Goal: Transaction & Acquisition: Download file/media

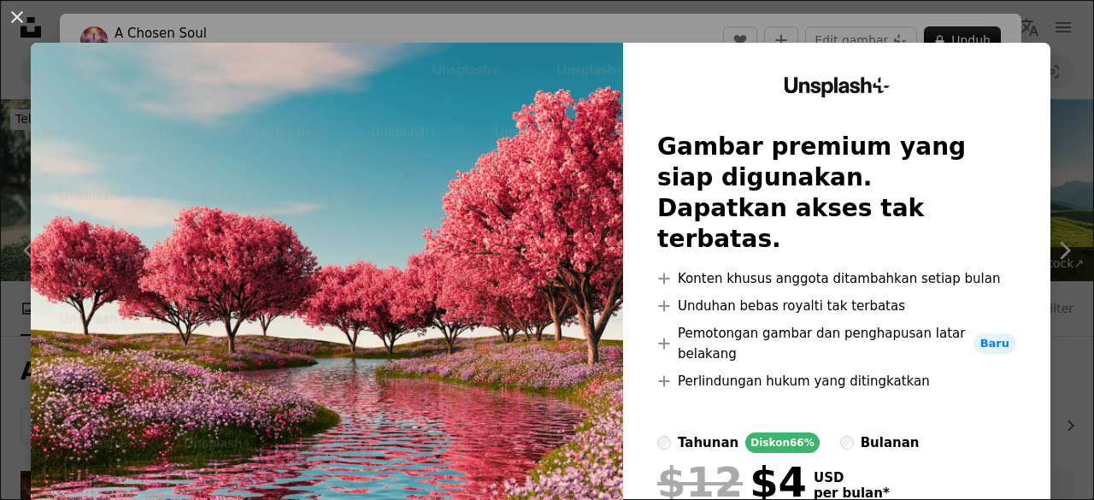
scroll to position [2330, 0]
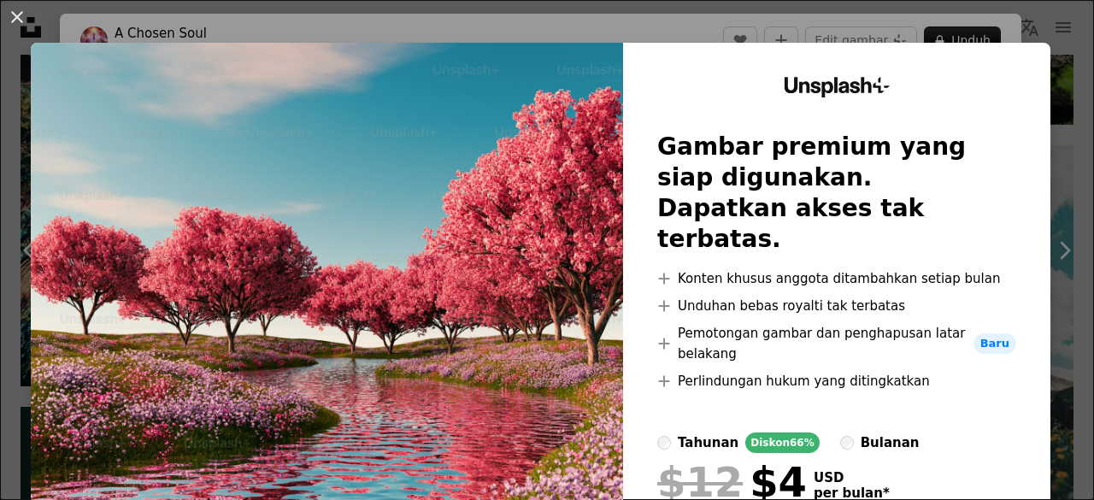
click at [404, 273] on img at bounding box center [327, 340] width 592 height 595
click at [1062, 48] on div "An X shape Unsplash+ Gambar premium yang siap digunakan. Dapatkan akses tak ter…" at bounding box center [547, 250] width 1094 height 500
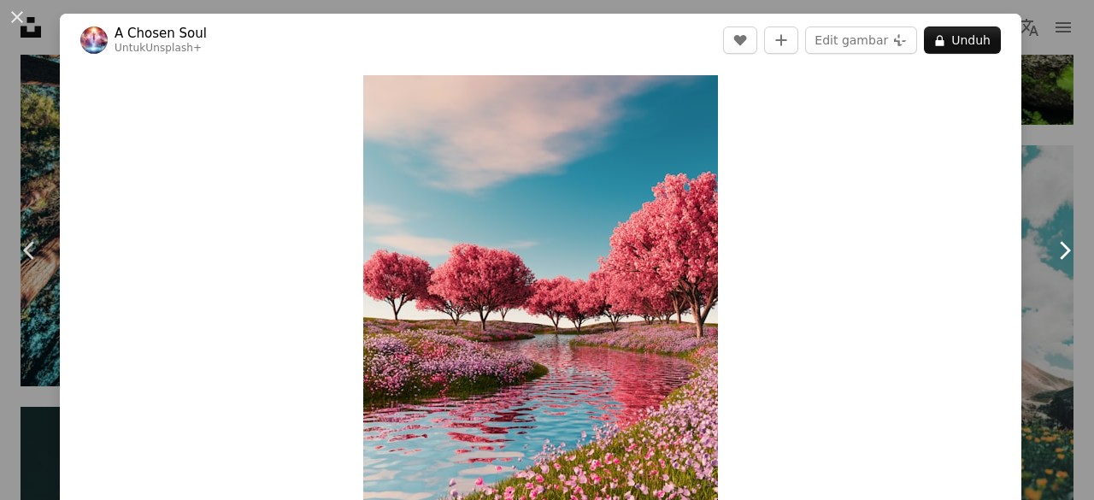
click at [1034, 180] on link "Chevron right" at bounding box center [1064, 250] width 60 height 164
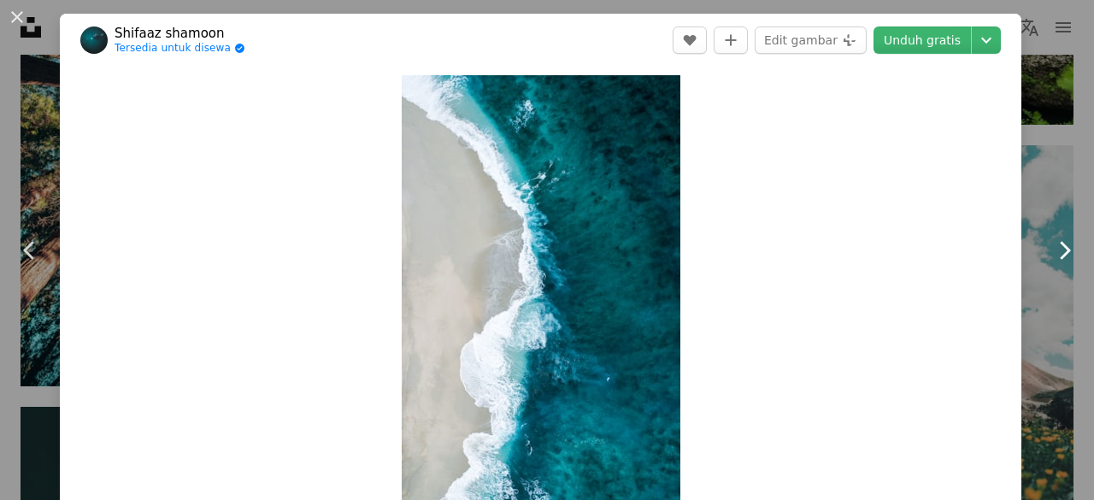
click at [1034, 168] on link "Chevron right" at bounding box center [1064, 250] width 60 height 164
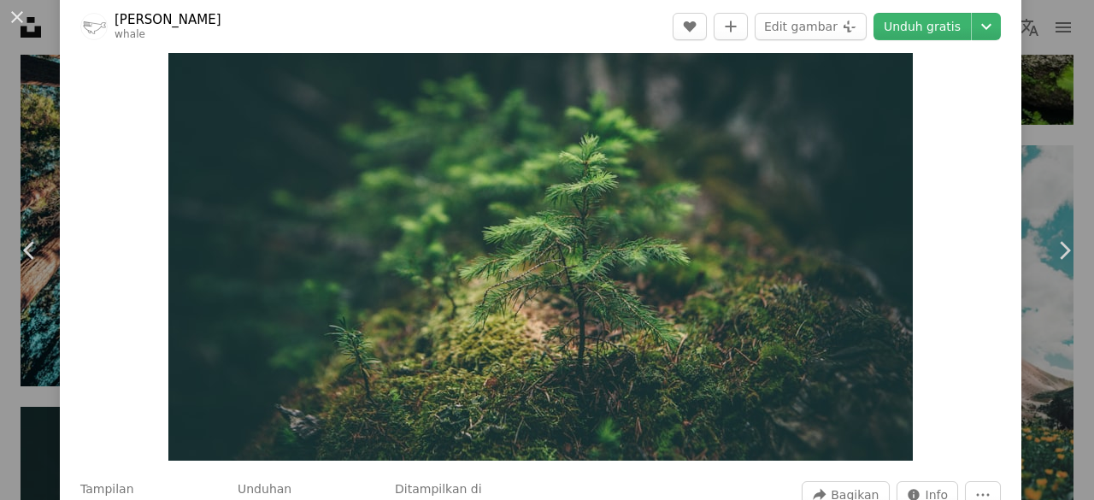
scroll to position [112, 0]
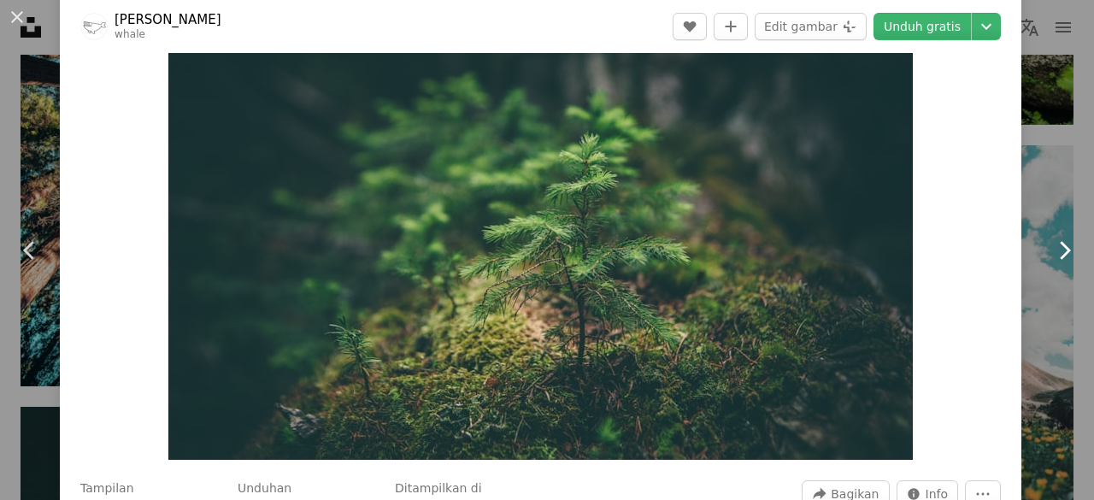
click at [1050, 250] on icon "Chevron right" at bounding box center [1063, 250] width 27 height 27
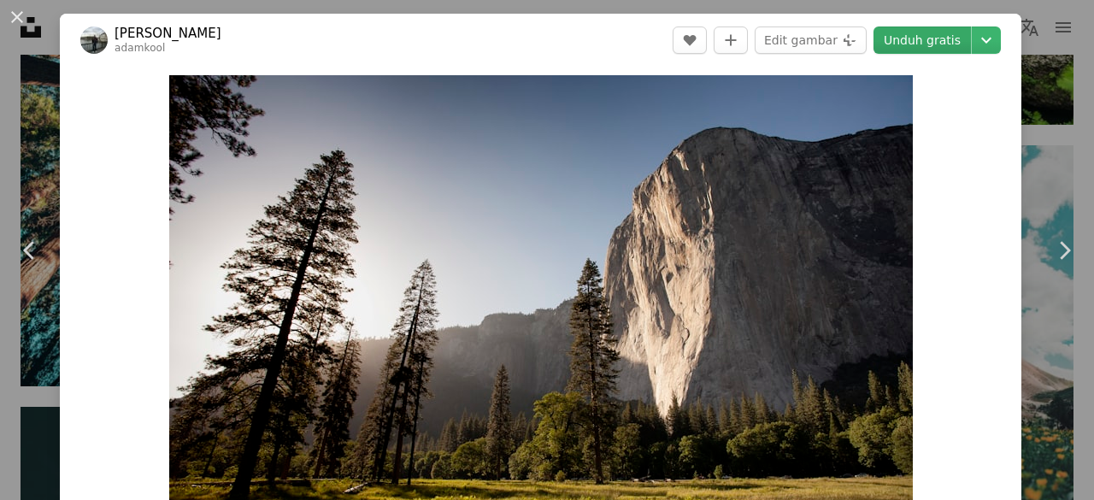
click at [933, 33] on link "Unduh gratis" at bounding box center [921, 39] width 97 height 27
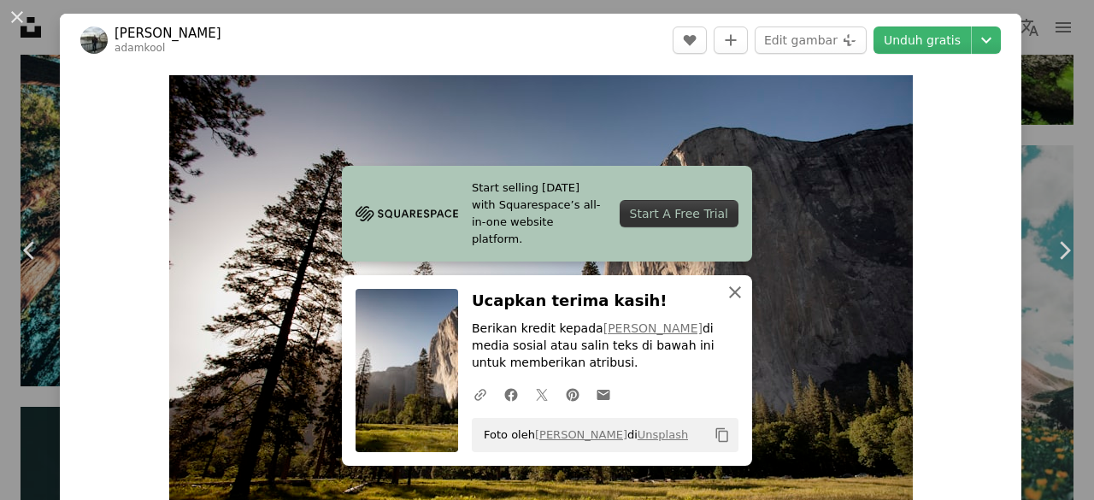
click at [731, 286] on icon "An X shape" at bounding box center [735, 292] width 21 height 21
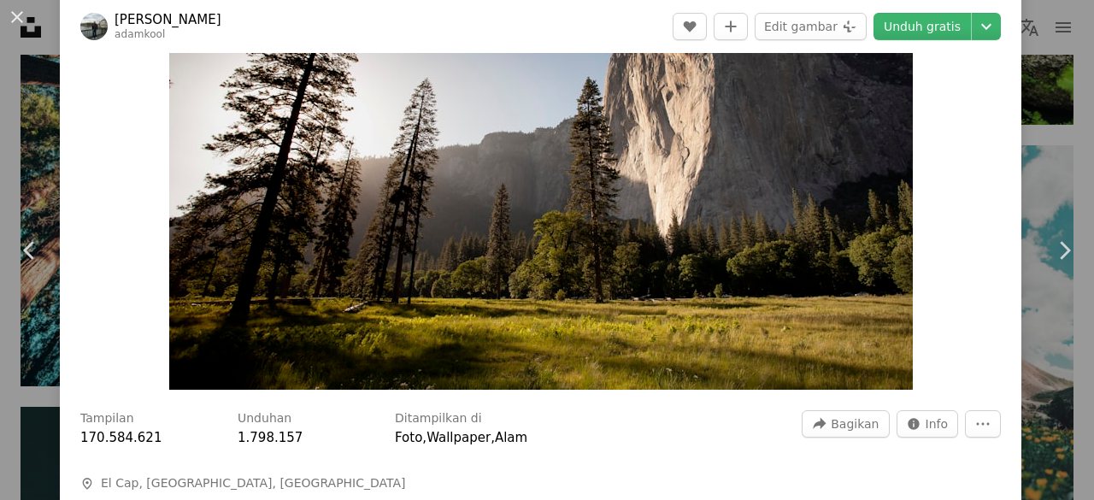
scroll to position [16, 0]
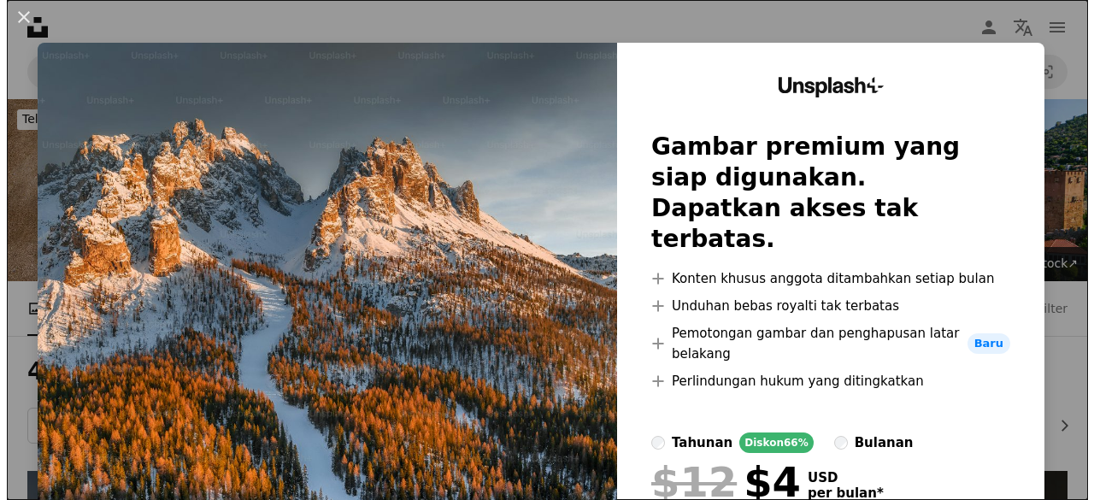
scroll to position [368, 0]
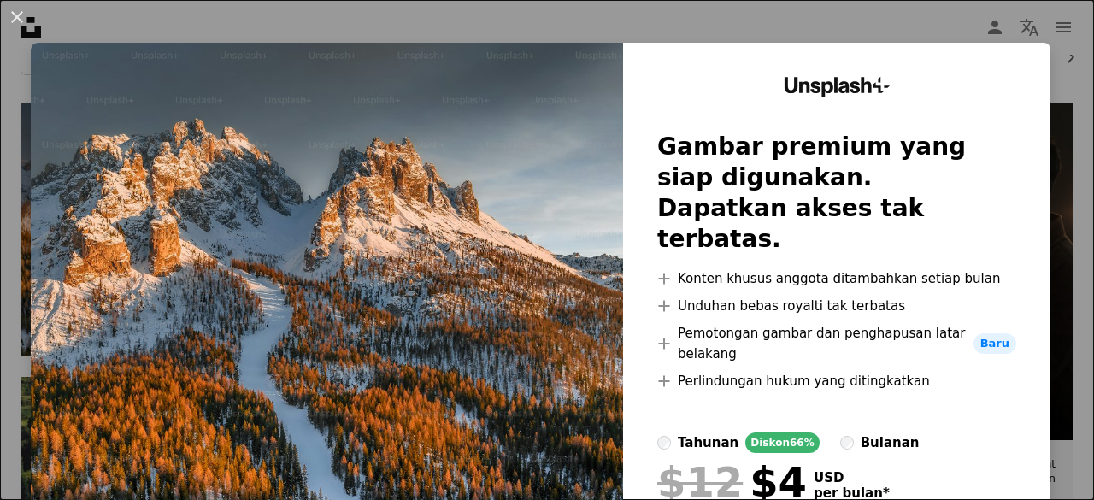
click at [1048, 197] on div "An X shape Unsplash+ Gambar premium yang siap digunakan. Dapatkan akses tak ter…" at bounding box center [547, 250] width 1094 height 500
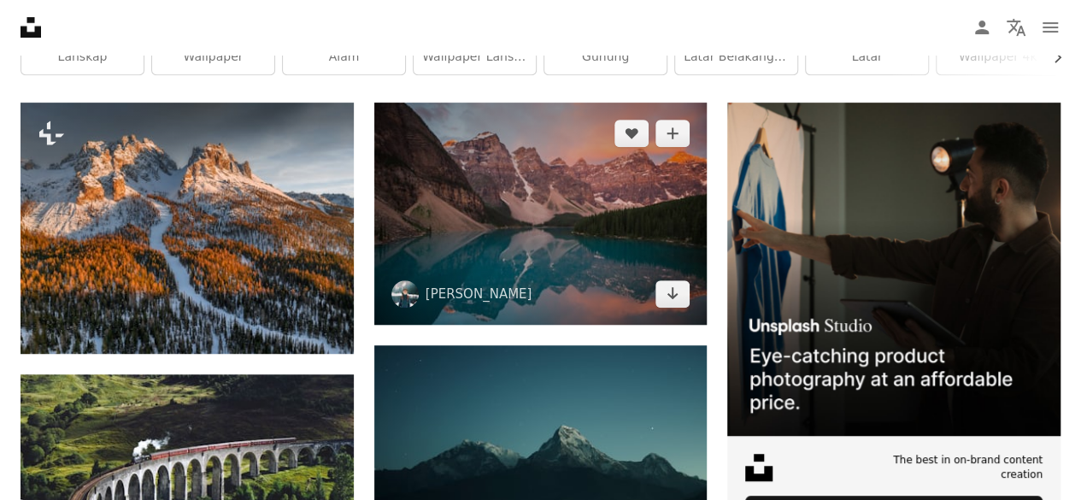
click at [554, 226] on img at bounding box center [540, 214] width 333 height 222
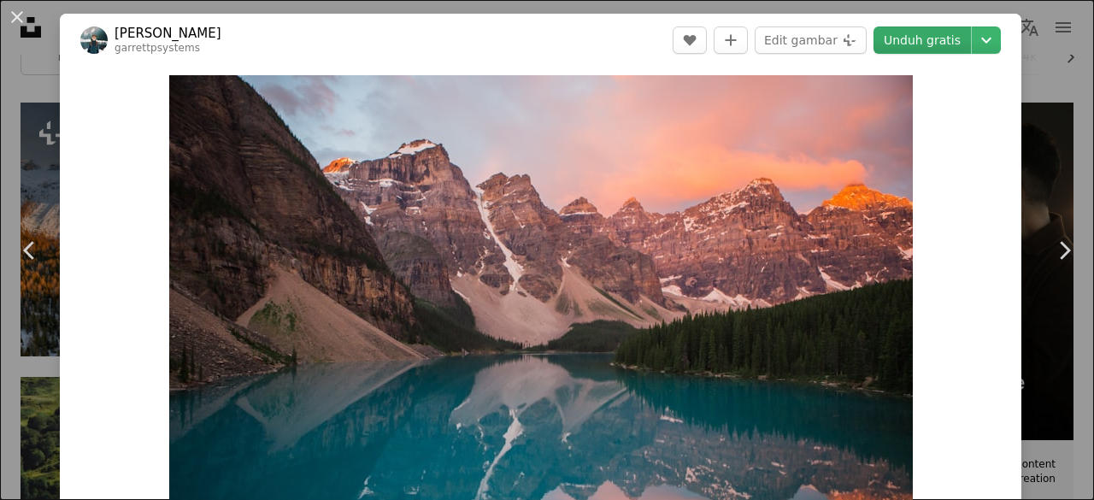
click at [913, 41] on link "Unduh gratis" at bounding box center [921, 39] width 97 height 27
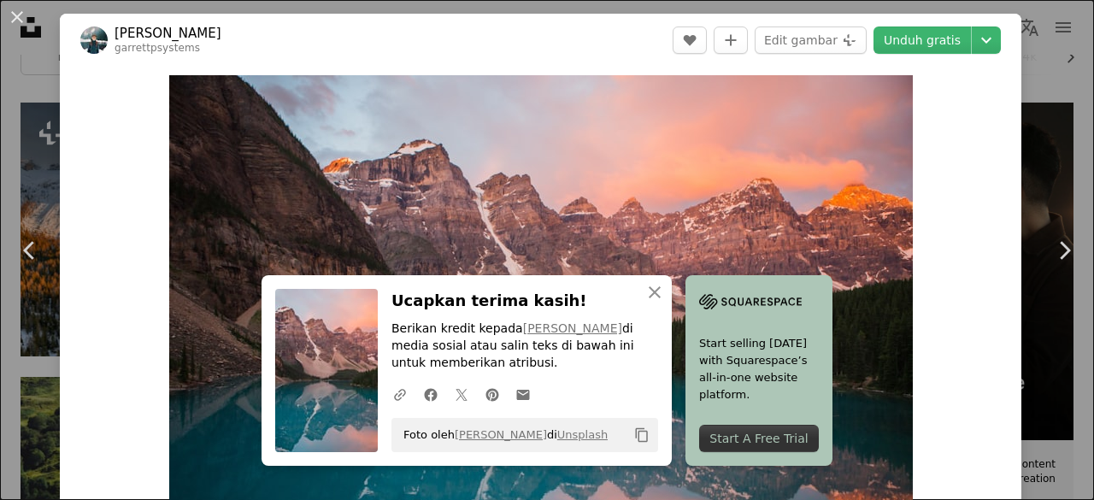
click at [644, 301] on icon "An X shape" at bounding box center [654, 292] width 21 height 21
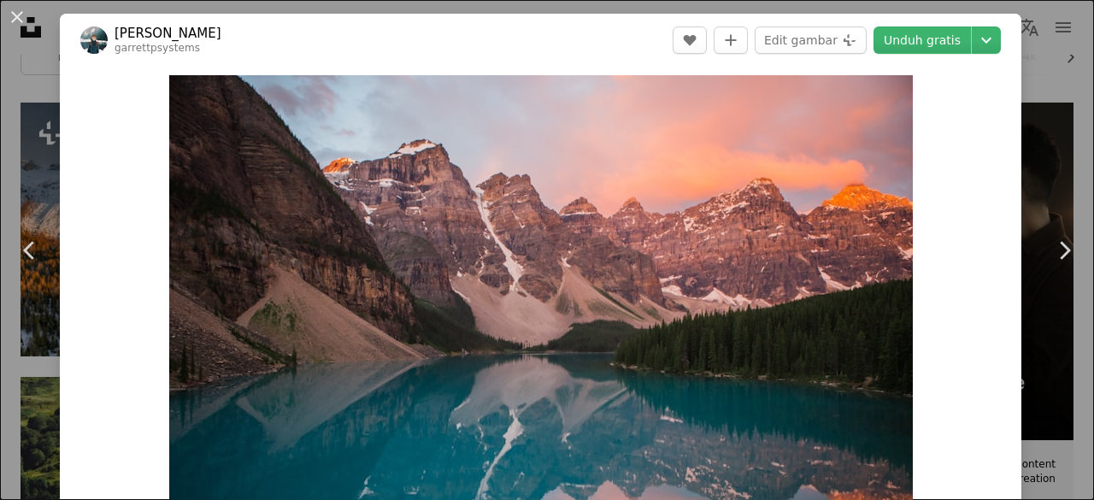
scroll to position [57, 0]
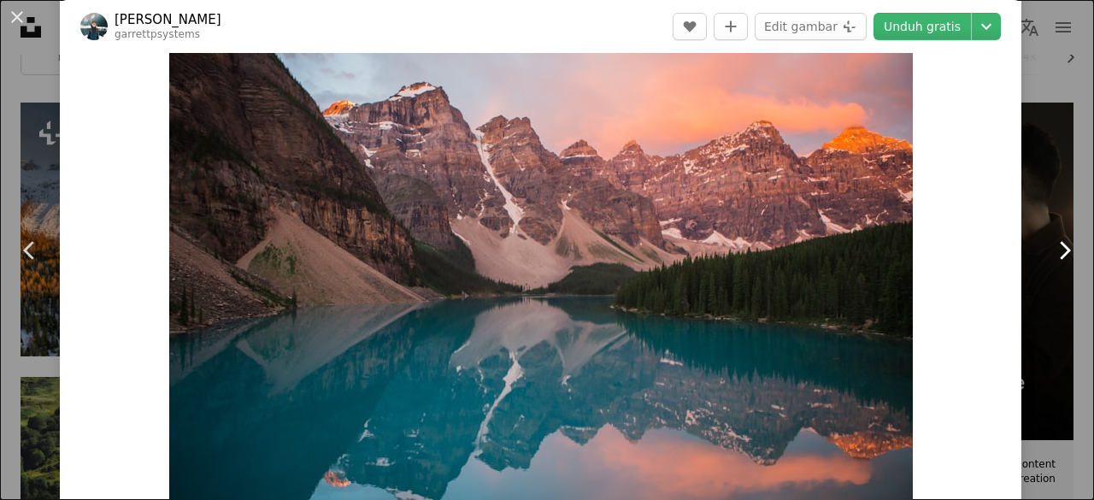
click at [1034, 168] on link "Chevron right" at bounding box center [1064, 250] width 60 height 164
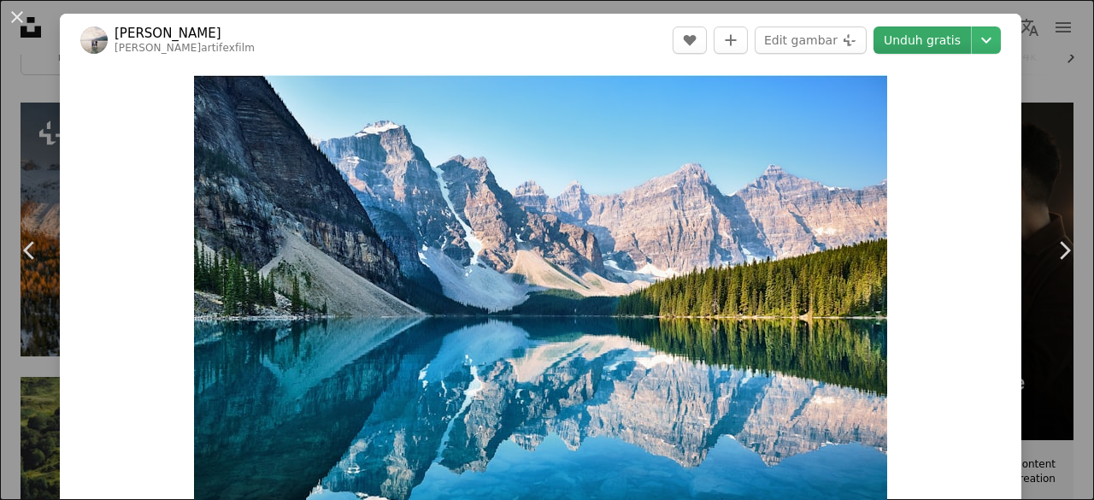
click at [890, 49] on link "Unduh gratis" at bounding box center [921, 39] width 97 height 27
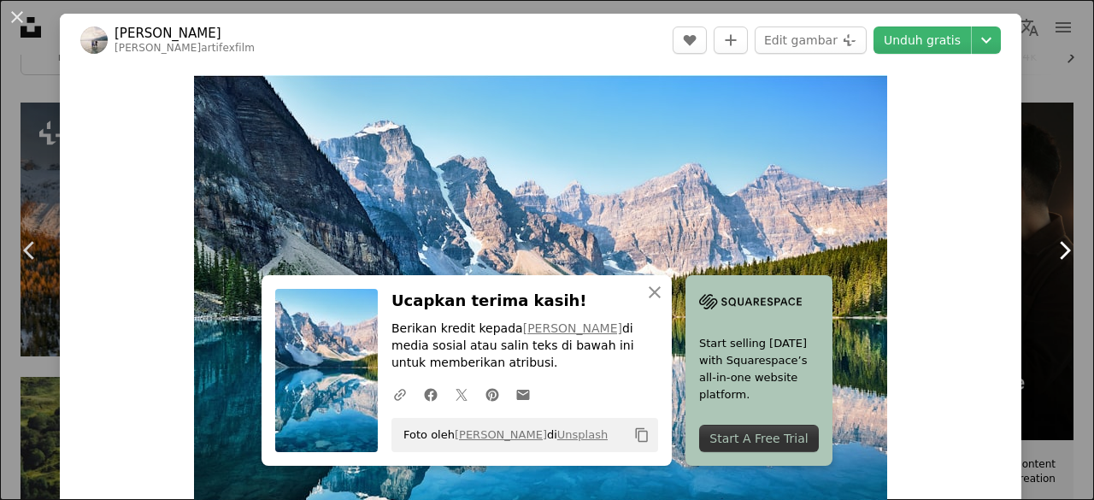
click at [1065, 170] on link "Chevron right" at bounding box center [1064, 250] width 60 height 164
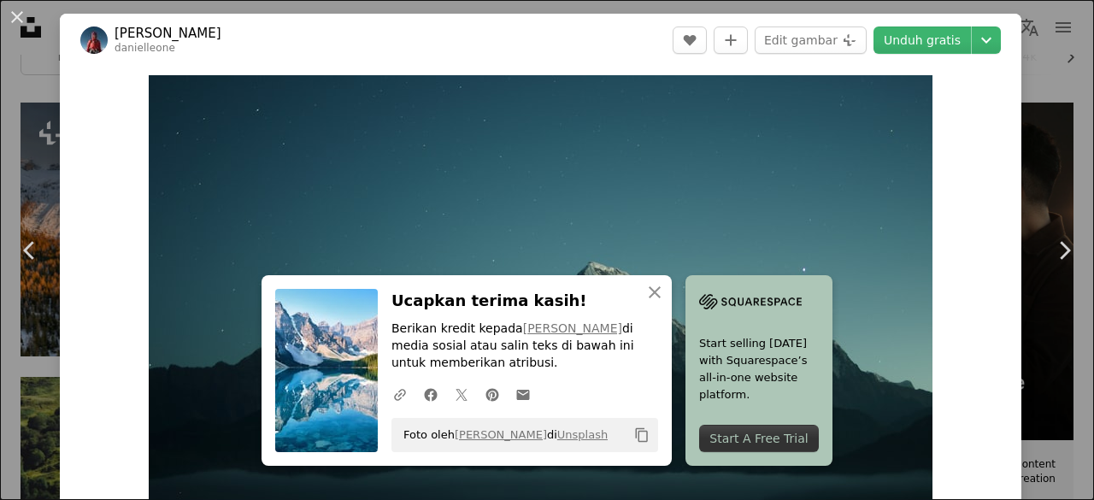
click at [1025, 132] on div "An X shape Chevron left Chevron right An X shape Tutup Ucapkan terima kasih! Be…" at bounding box center [547, 250] width 1094 height 500
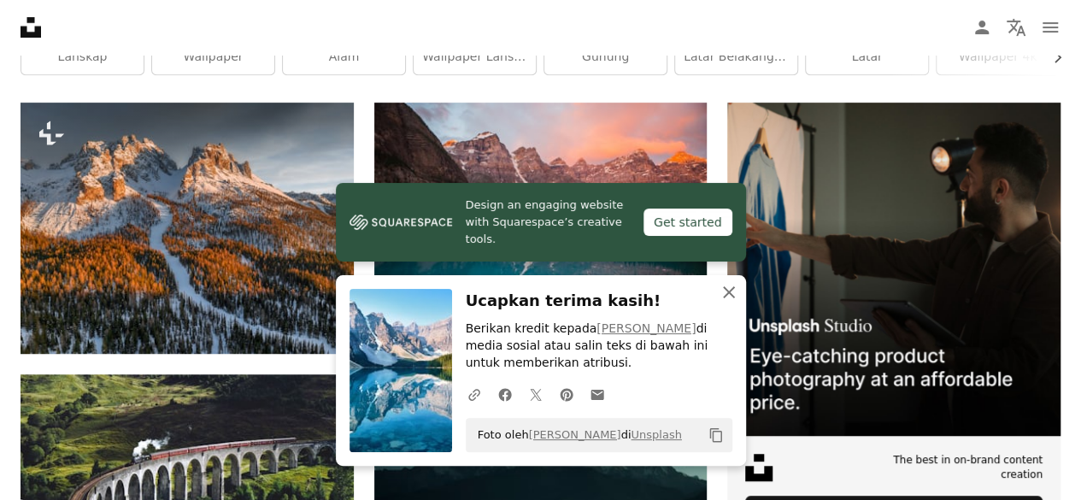
click at [731, 290] on icon "button" at bounding box center [729, 292] width 12 height 12
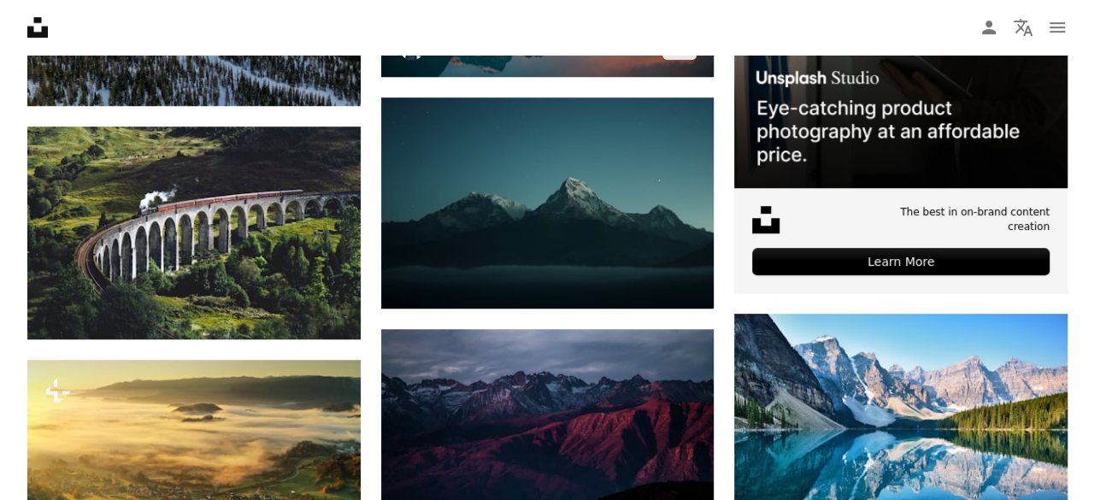
scroll to position [625, 0]
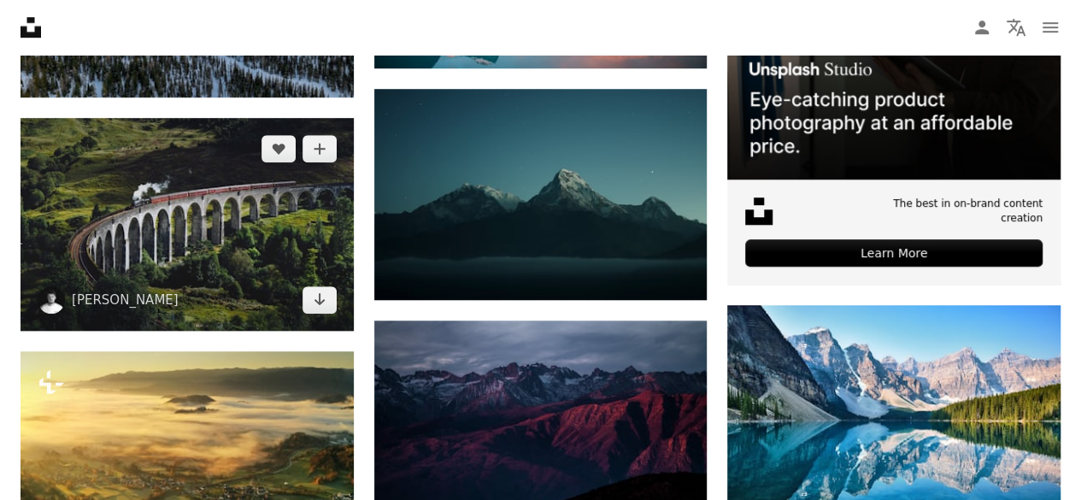
click at [228, 243] on img at bounding box center [187, 224] width 333 height 213
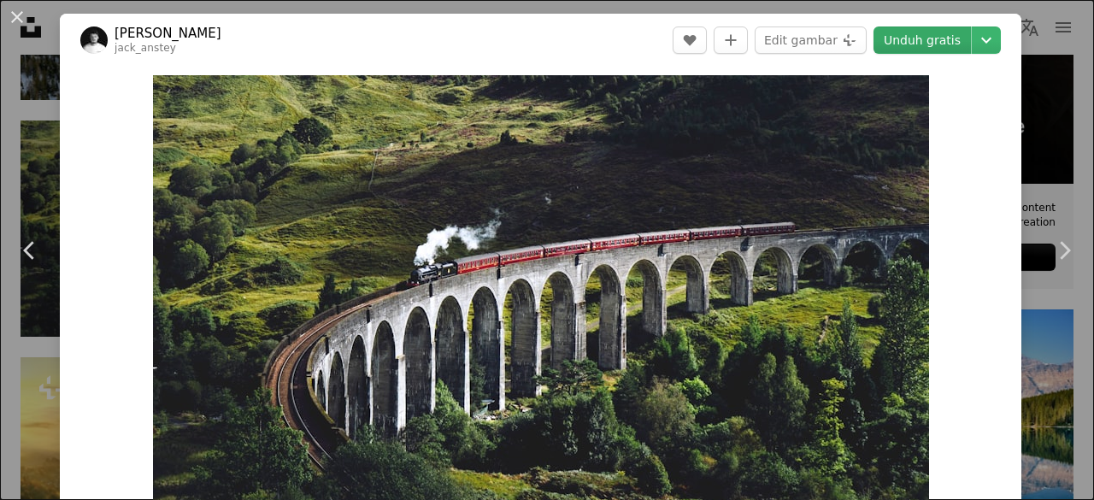
click at [915, 38] on link "Unduh gratis" at bounding box center [921, 39] width 97 height 27
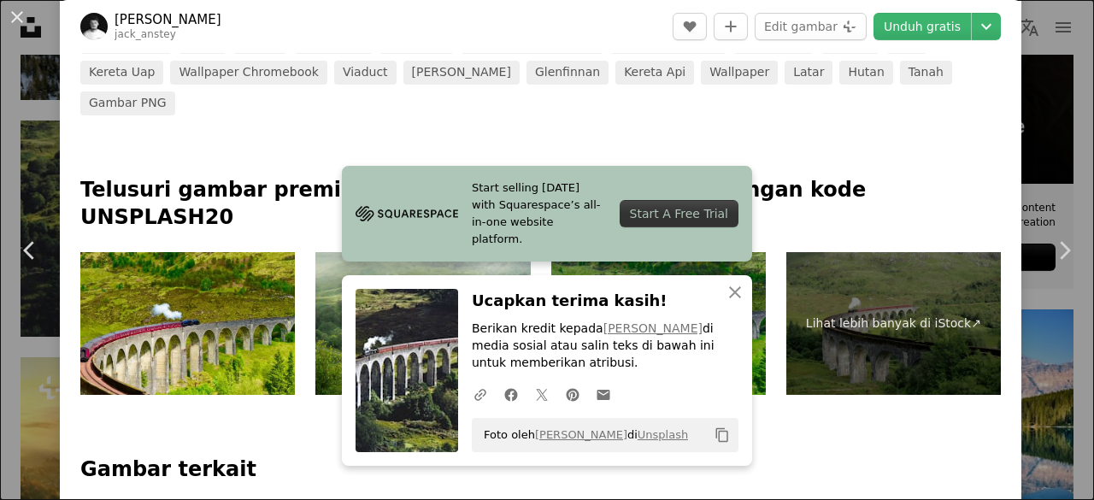
scroll to position [739, 0]
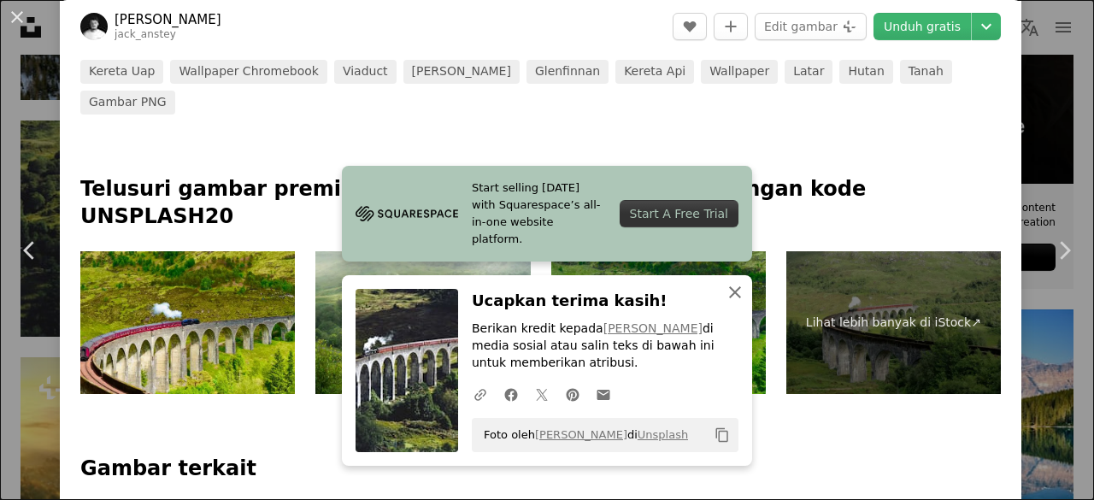
click at [735, 291] on icon "An X shape" at bounding box center [735, 292] width 21 height 21
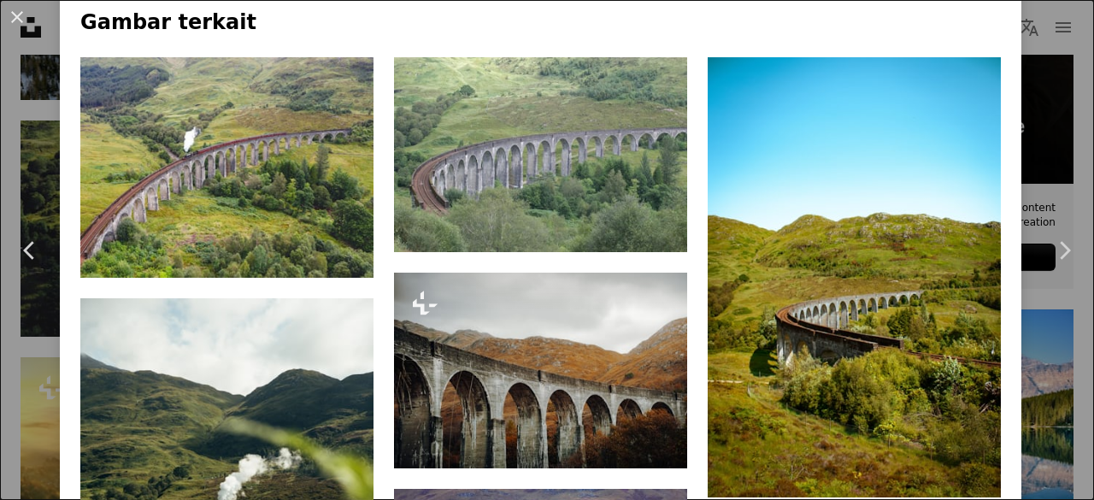
scroll to position [1186, 0]
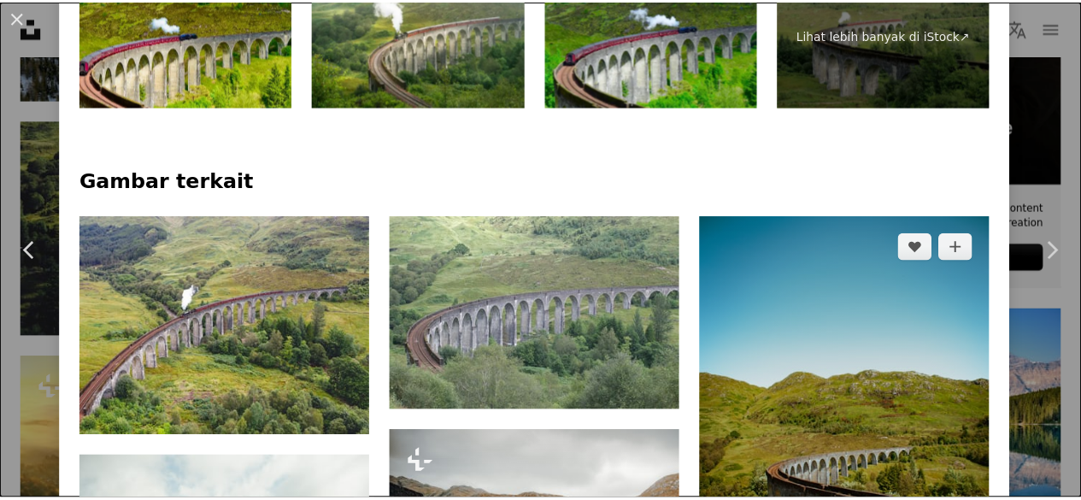
scroll to position [1018, 0]
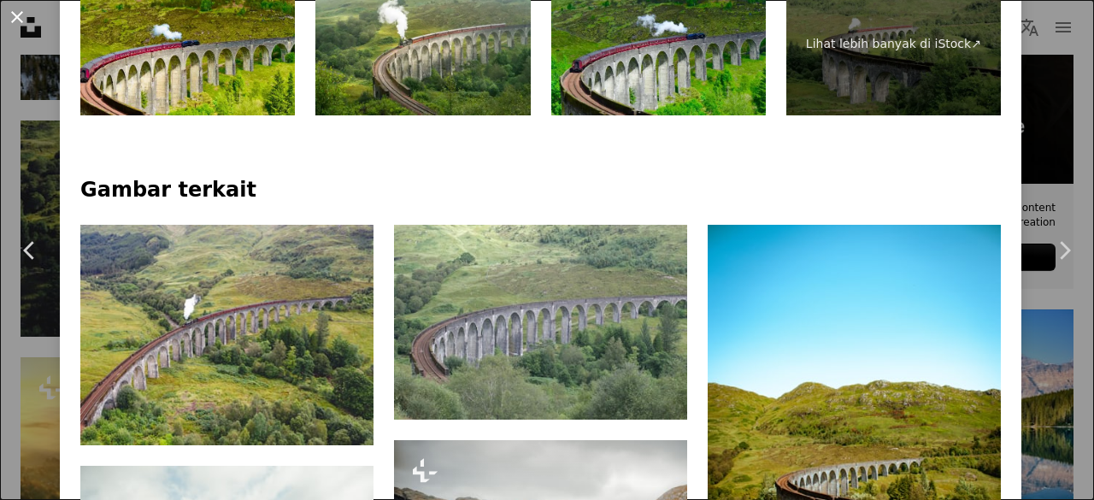
click at [10, 13] on button "An X shape" at bounding box center [17, 17] width 21 height 21
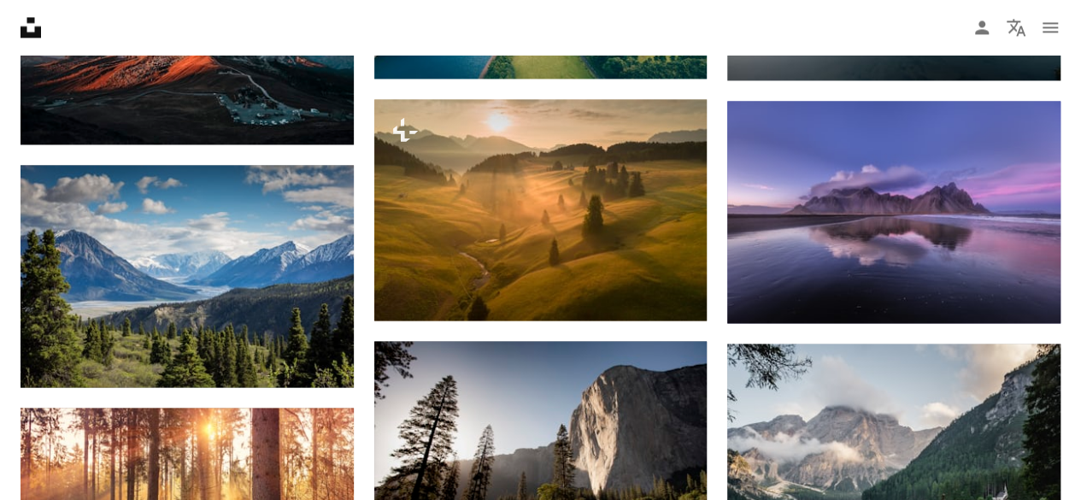
scroll to position [1303, 0]
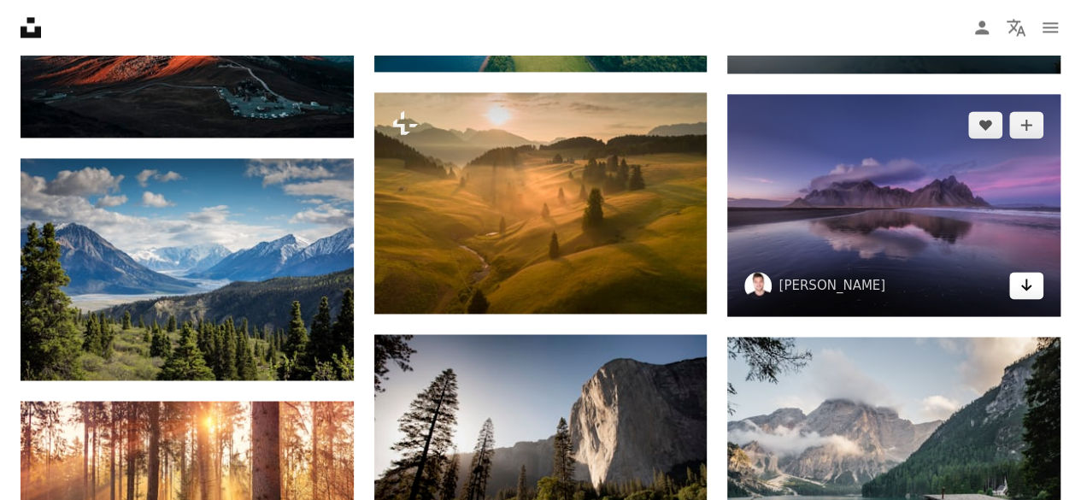
click at [1018, 290] on link "Arrow pointing down" at bounding box center [1026, 285] width 34 height 27
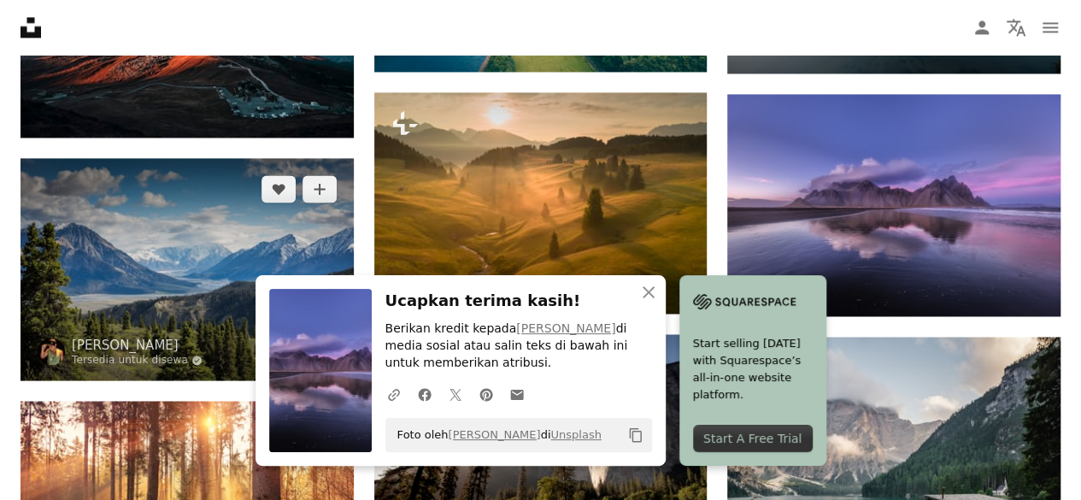
click at [132, 278] on img at bounding box center [187, 269] width 333 height 222
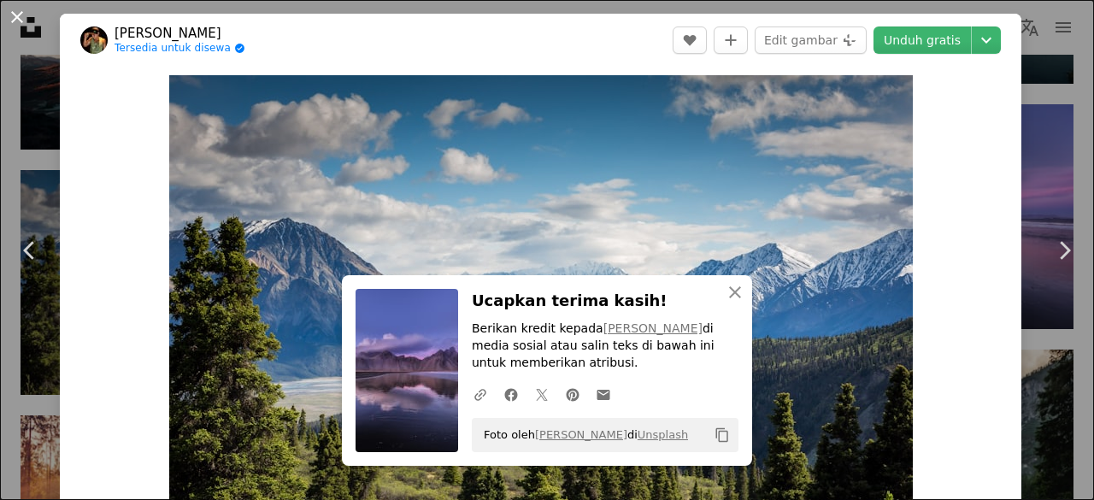
click at [11, 17] on button "An X shape" at bounding box center [17, 17] width 21 height 21
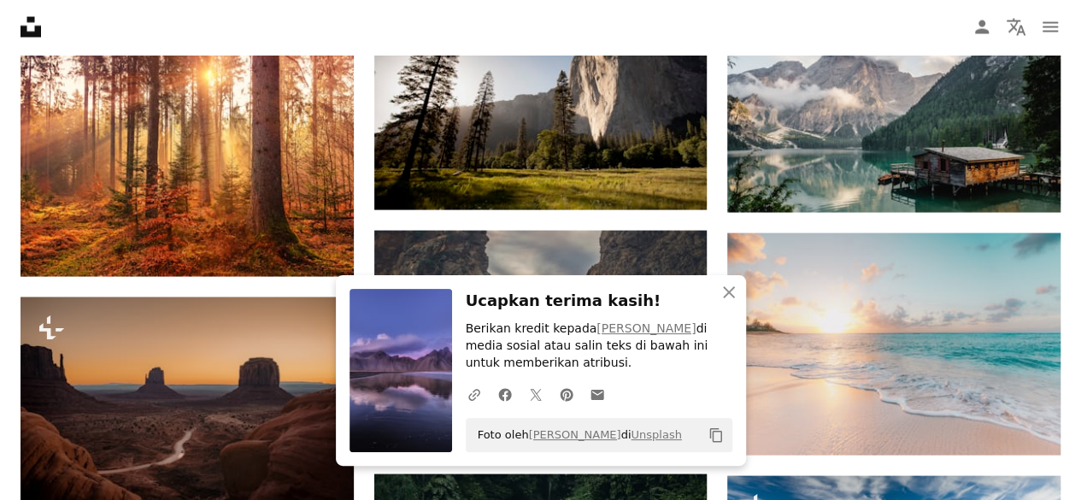
scroll to position [1650, 0]
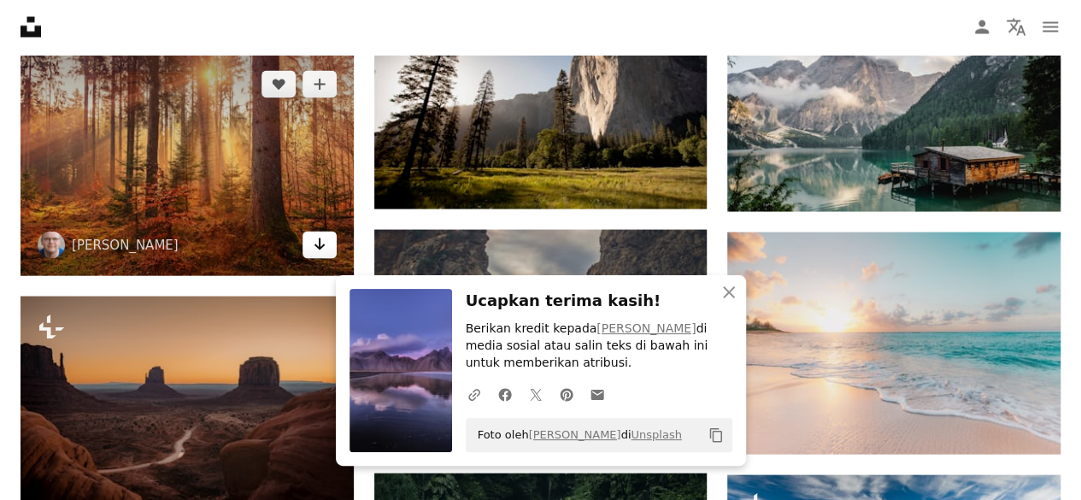
click at [313, 249] on icon "Arrow pointing down" at bounding box center [320, 244] width 14 height 21
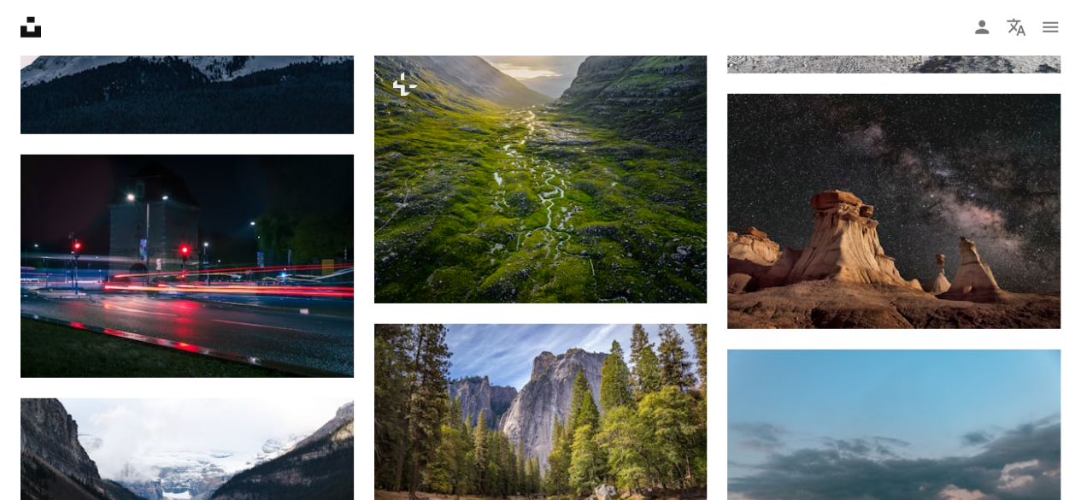
scroll to position [2288, 0]
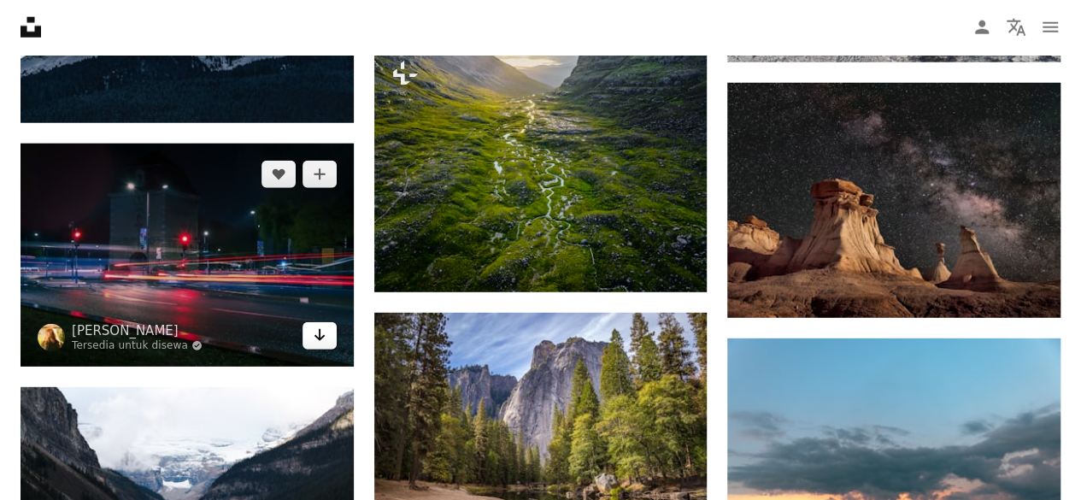
click at [314, 338] on icon "Arrow pointing down" at bounding box center [320, 335] width 14 height 21
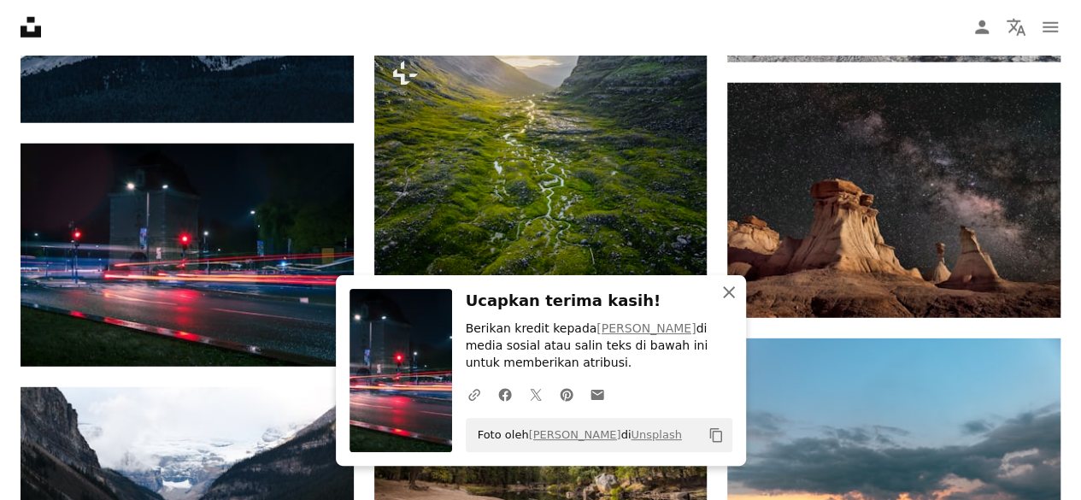
click at [721, 296] on icon "An X shape" at bounding box center [729, 292] width 21 height 21
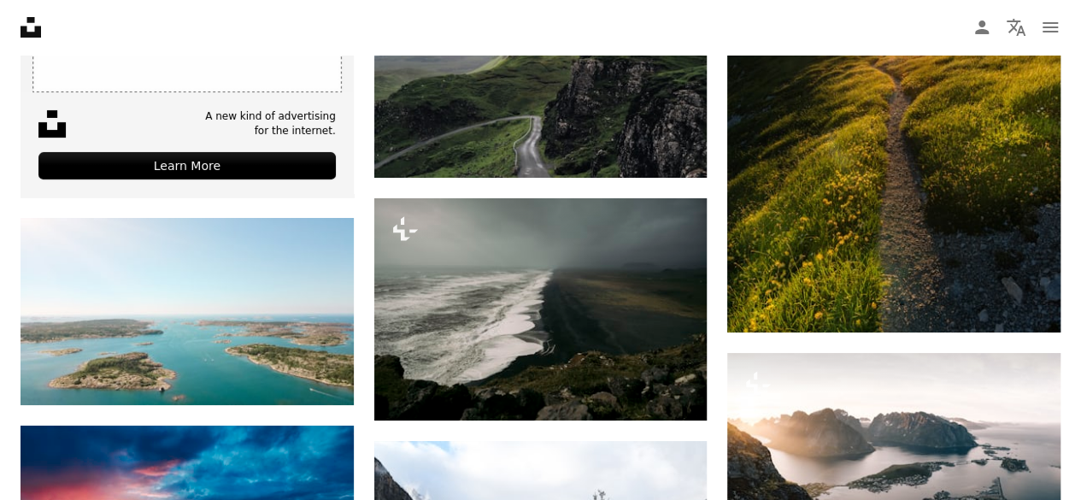
scroll to position [3159, 0]
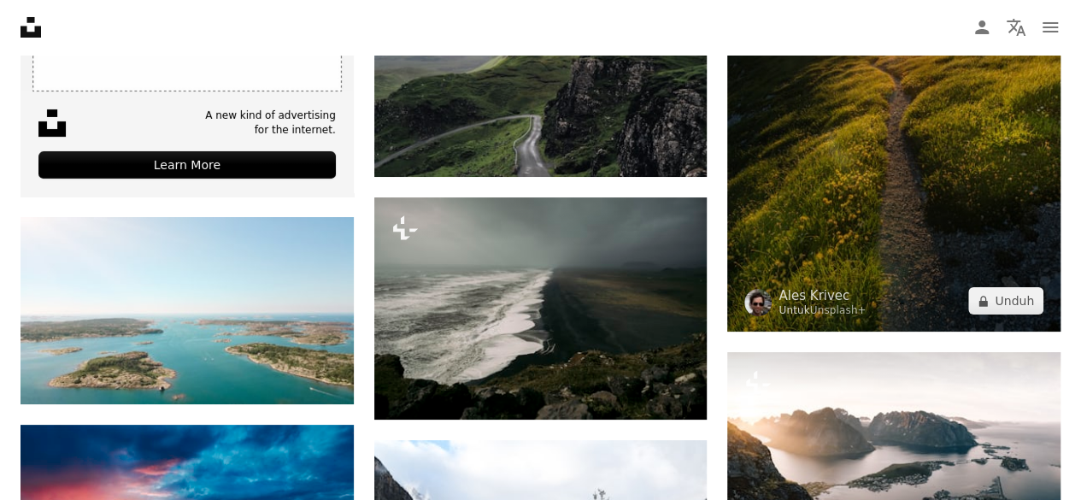
click at [1024, 312] on img at bounding box center [893, 125] width 333 height 414
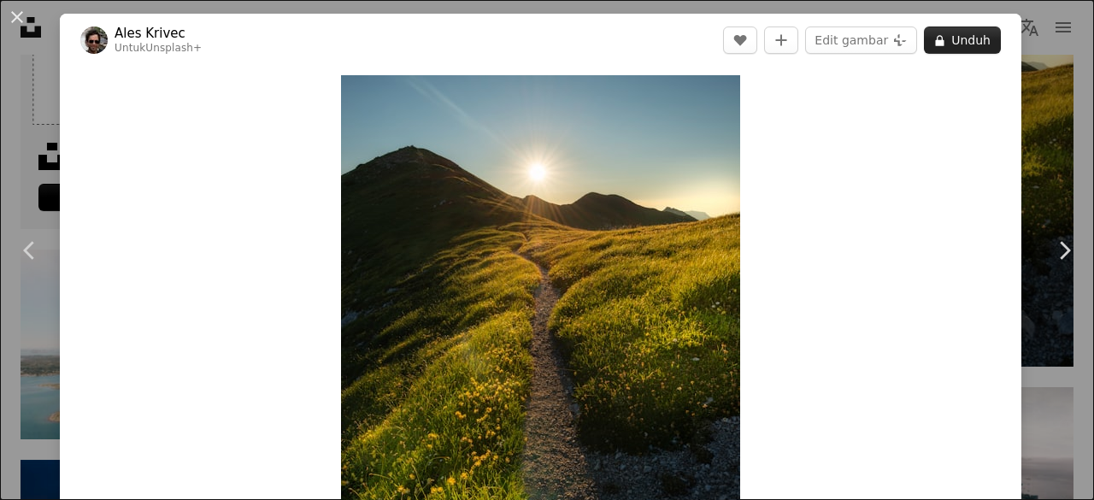
click at [952, 38] on button "A lock Unduh" at bounding box center [962, 39] width 77 height 27
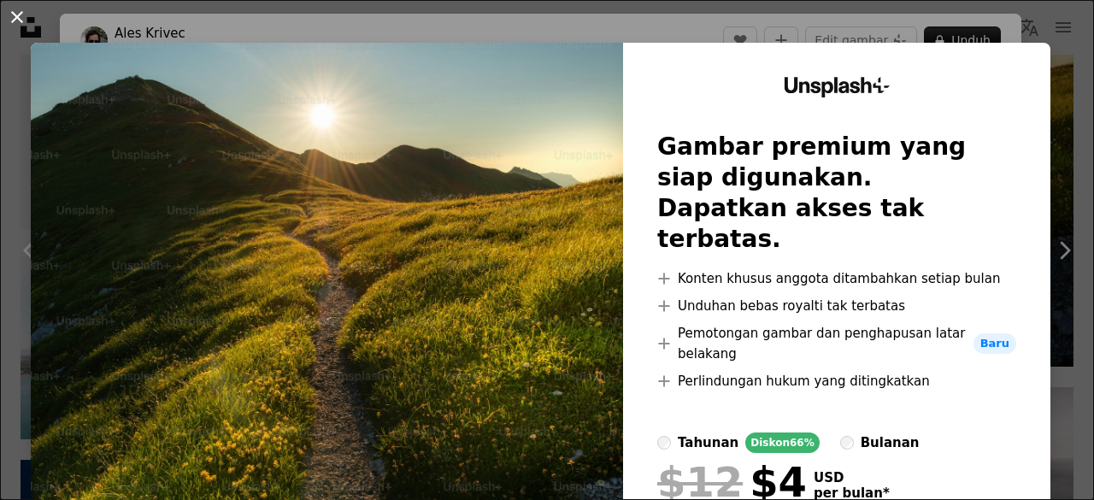
click at [15, 16] on button "An X shape" at bounding box center [17, 17] width 21 height 21
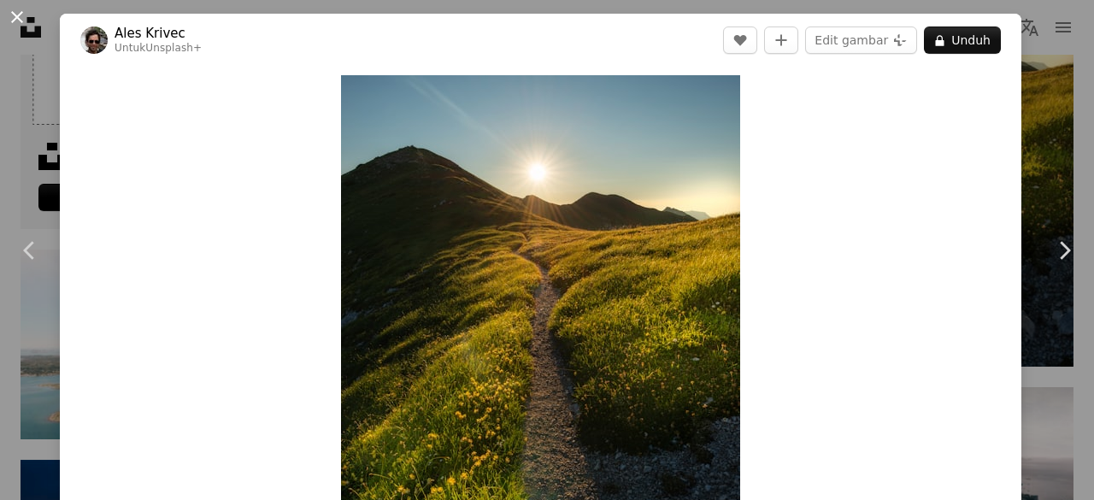
click at [21, 19] on button "An X shape" at bounding box center [17, 17] width 21 height 21
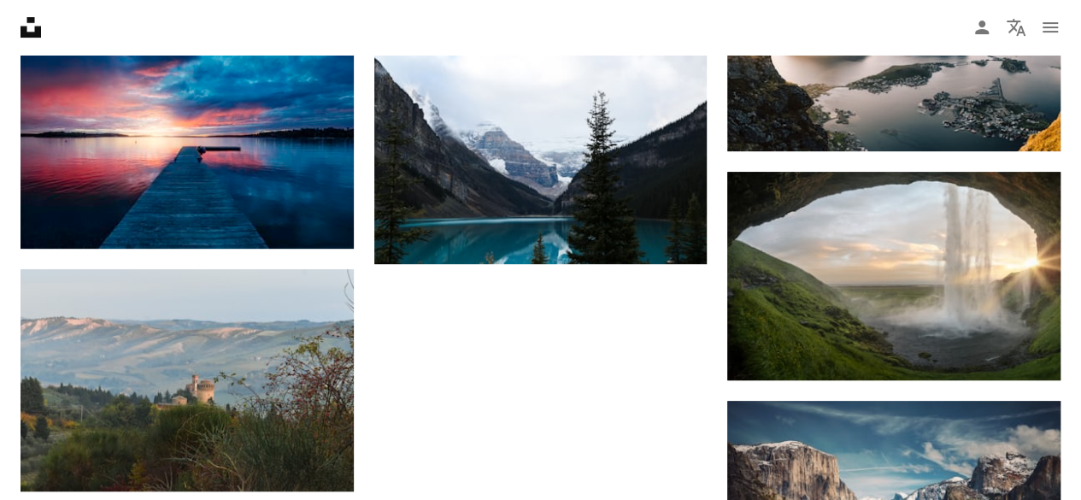
scroll to position [3558, 0]
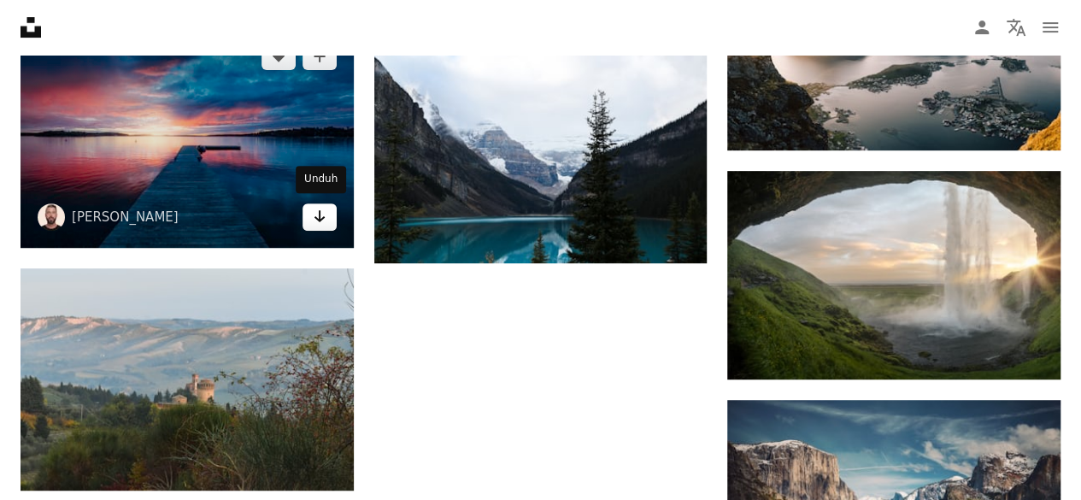
click at [311, 218] on link "Arrow pointing down" at bounding box center [319, 216] width 34 height 27
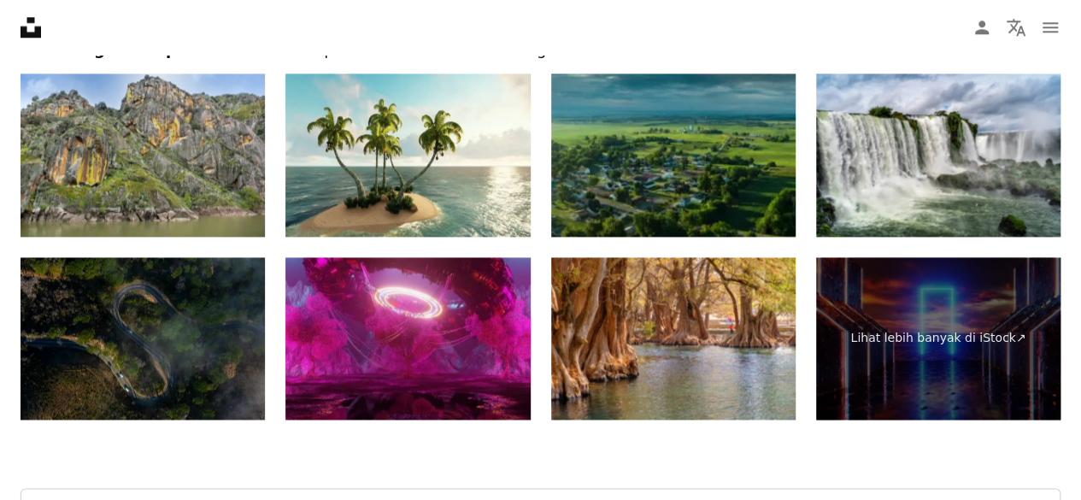
scroll to position [4229, 0]
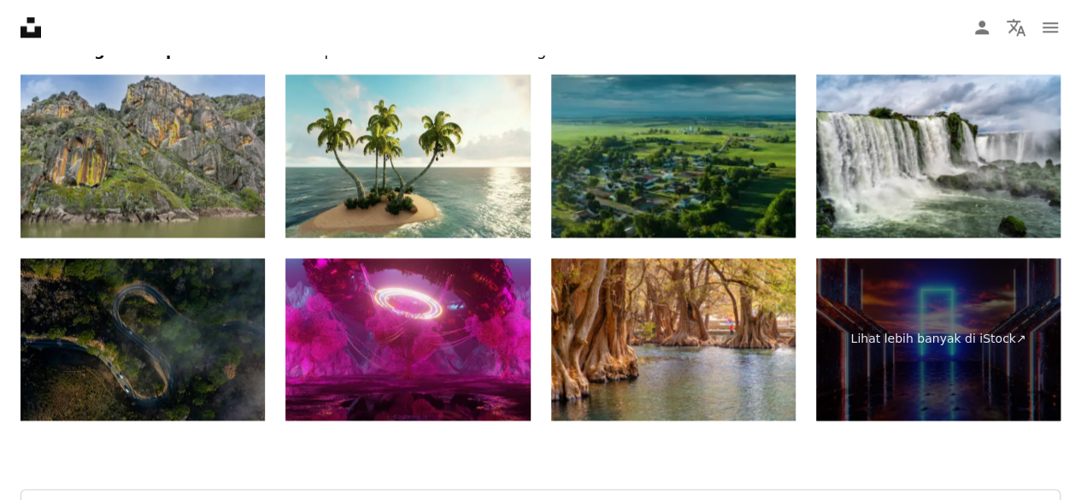
click at [216, 214] on img at bounding box center [143, 155] width 244 height 163
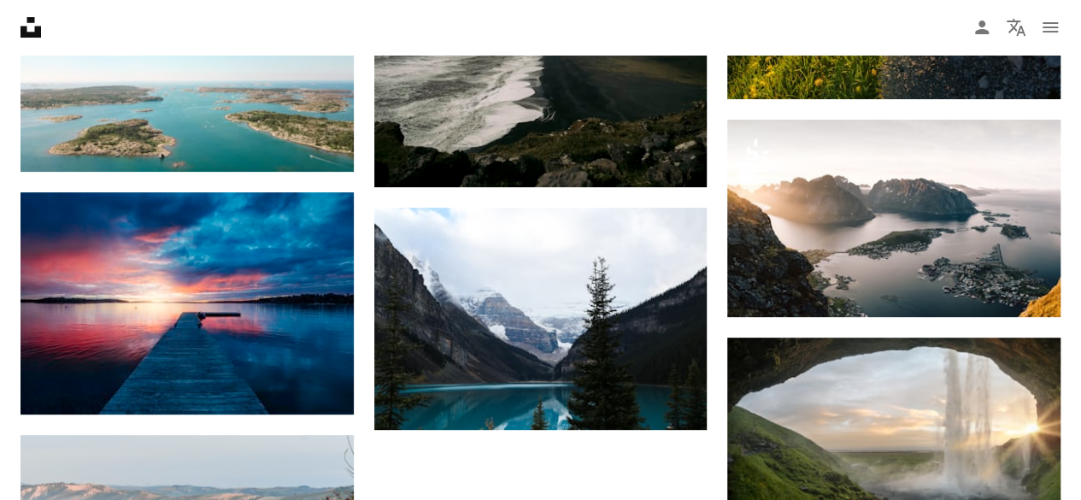
scroll to position [3392, 0]
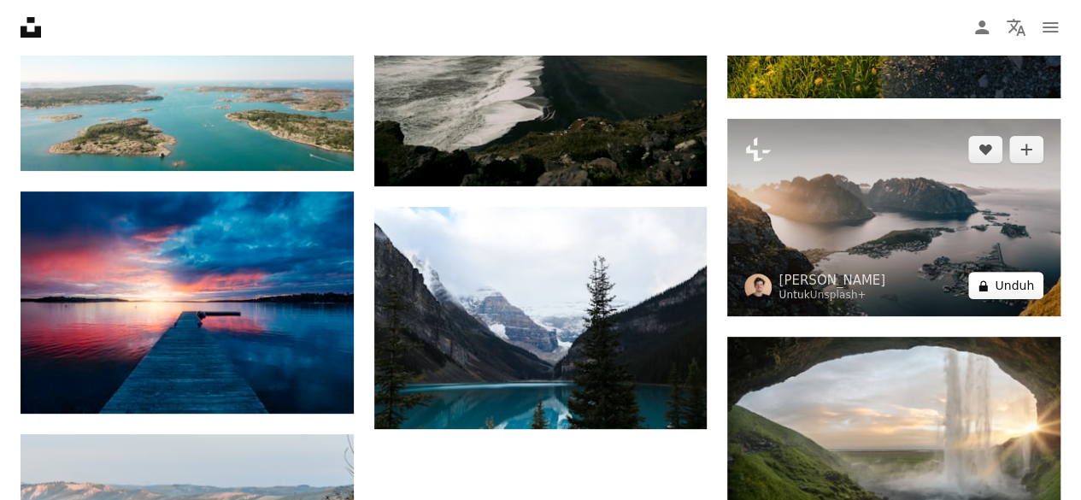
click at [1004, 273] on button "A lock Unduh" at bounding box center [1005, 285] width 75 height 27
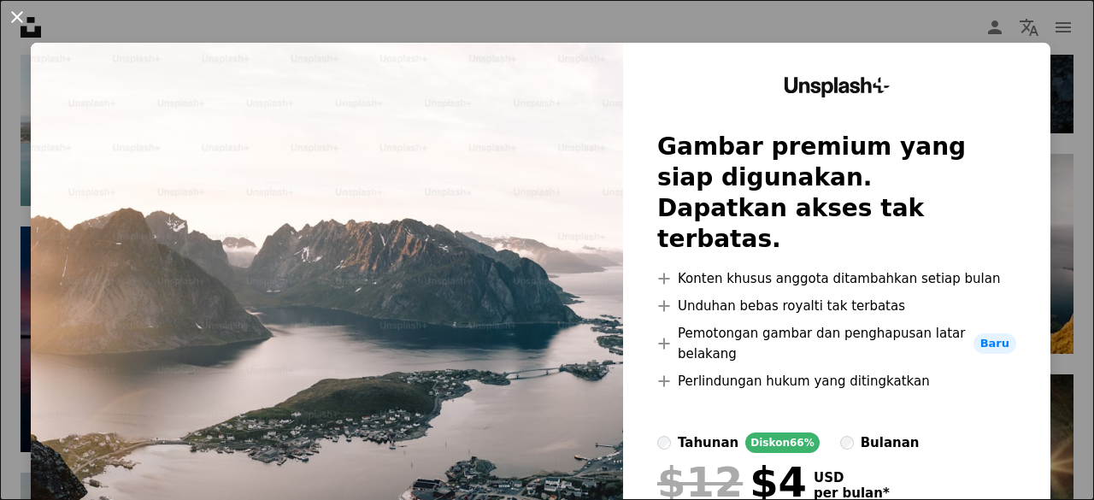
click at [17, 14] on button "An X shape" at bounding box center [17, 17] width 21 height 21
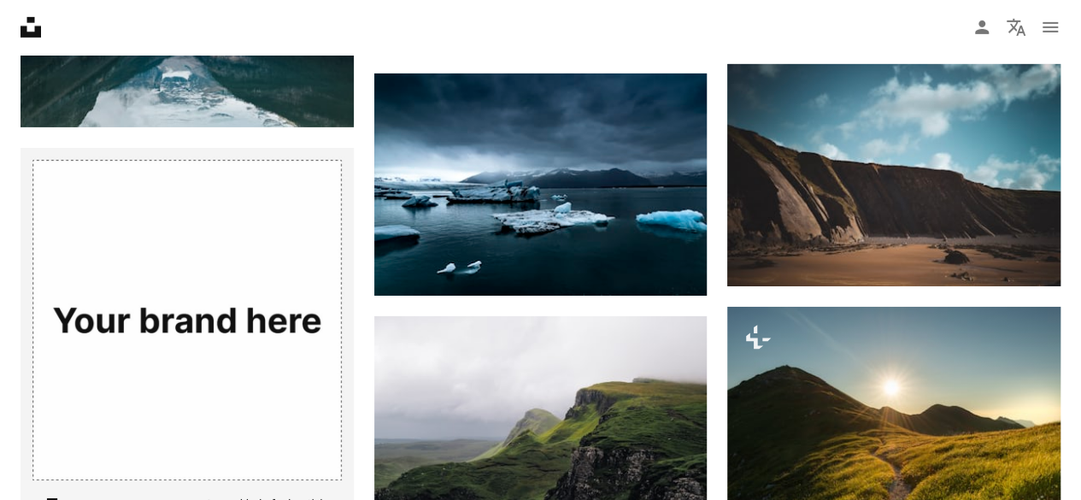
scroll to position [2769, 0]
